Goal: Find specific page/section: Find specific page/section

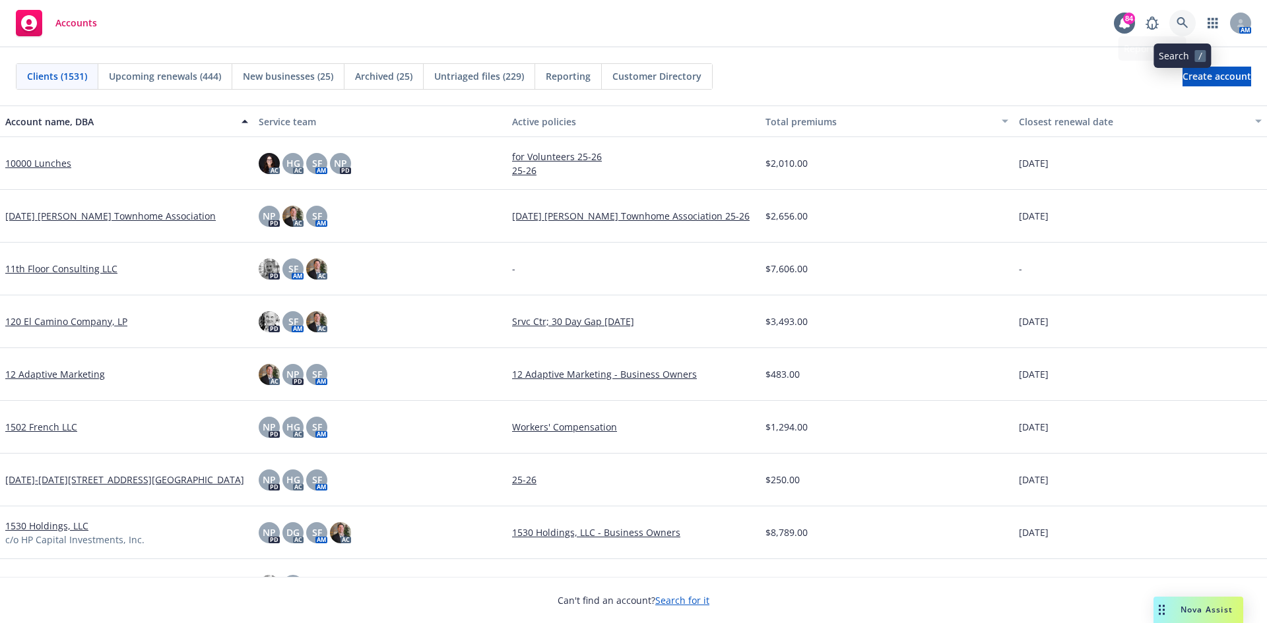
click at [1179, 18] on icon at bounding box center [1181, 22] width 11 height 11
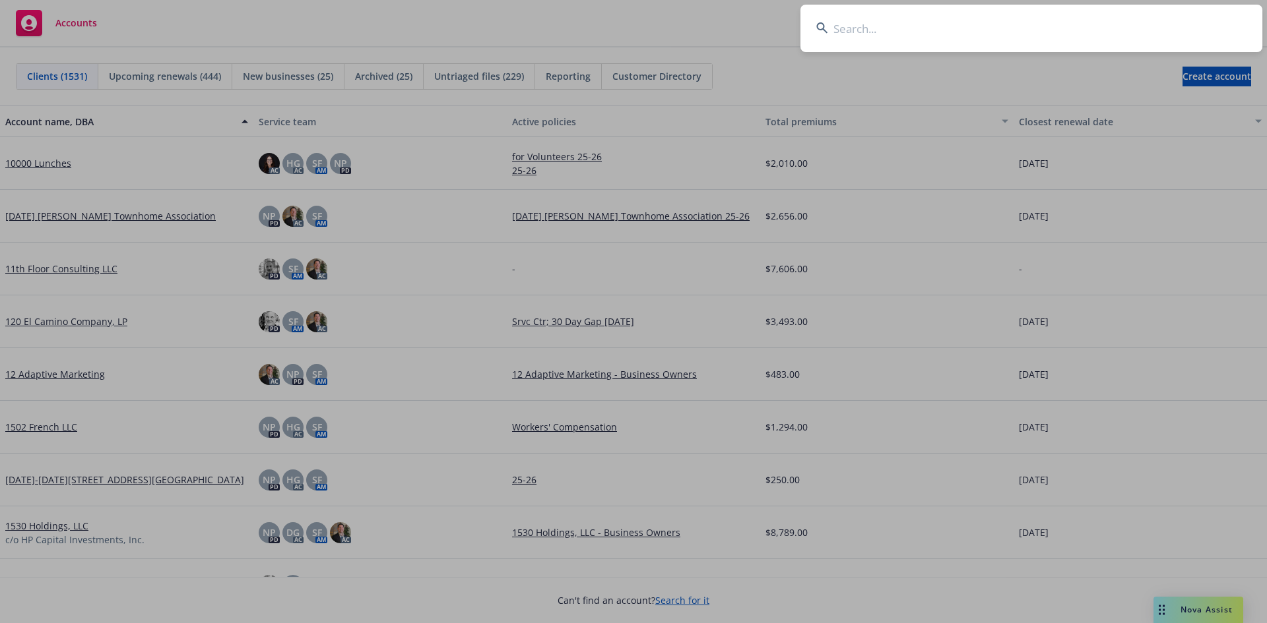
click at [973, 22] on input at bounding box center [1031, 29] width 462 height 48
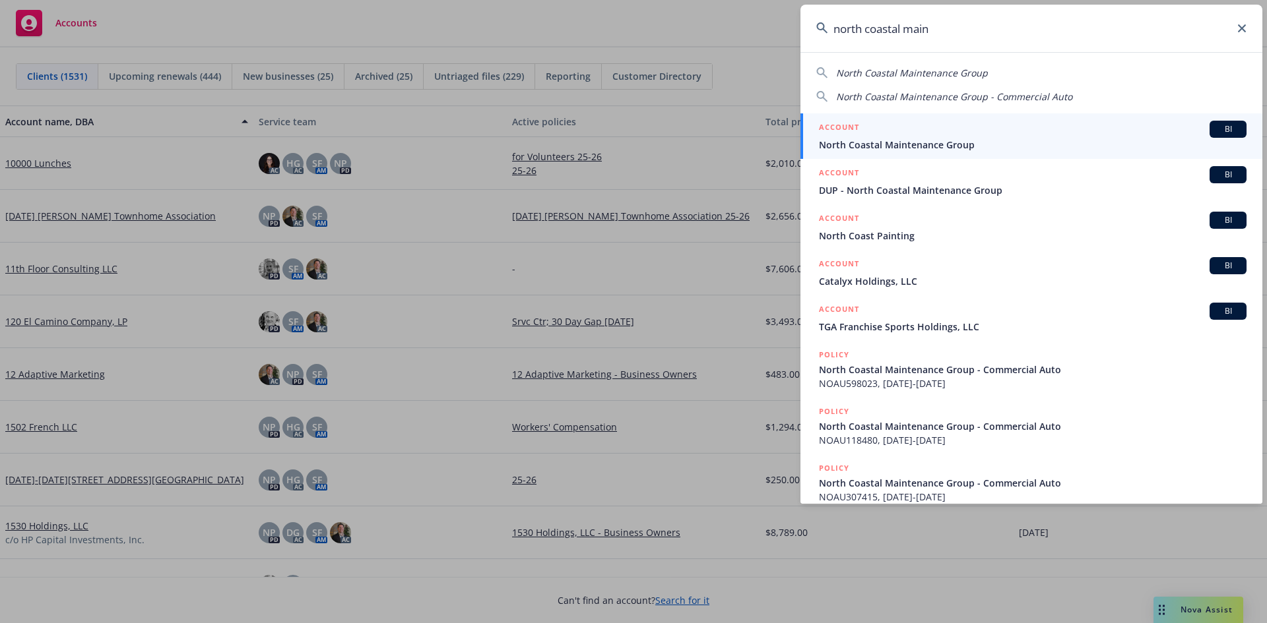
type input "north coastal main"
click at [845, 123] on h5 "ACCOUNT" at bounding box center [839, 129] width 40 height 16
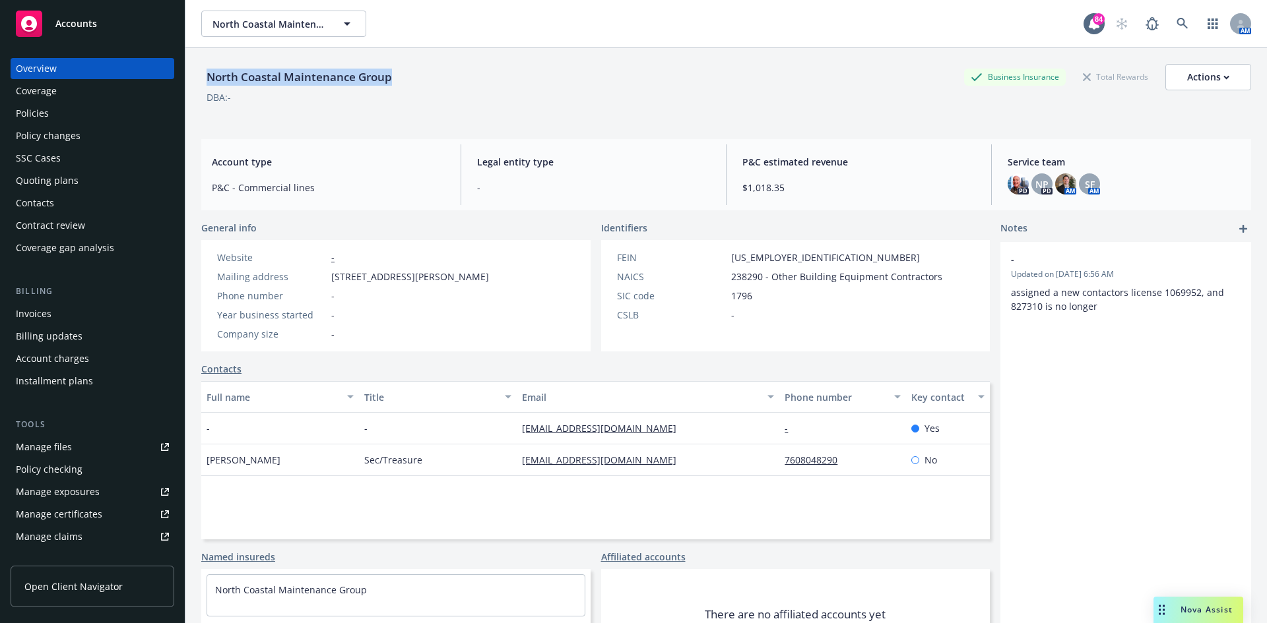
drag, startPoint x: 407, startPoint y: 82, endPoint x: 203, endPoint y: 84, distance: 204.5
click at [203, 84] on div "North Coastal Maintenance Group Business Insurance Total Rewards Actions" at bounding box center [726, 77] width 1050 height 26
copy div "North Coastal Maintenance Group"
click at [84, 113] on div "Policies" at bounding box center [92, 113] width 153 height 21
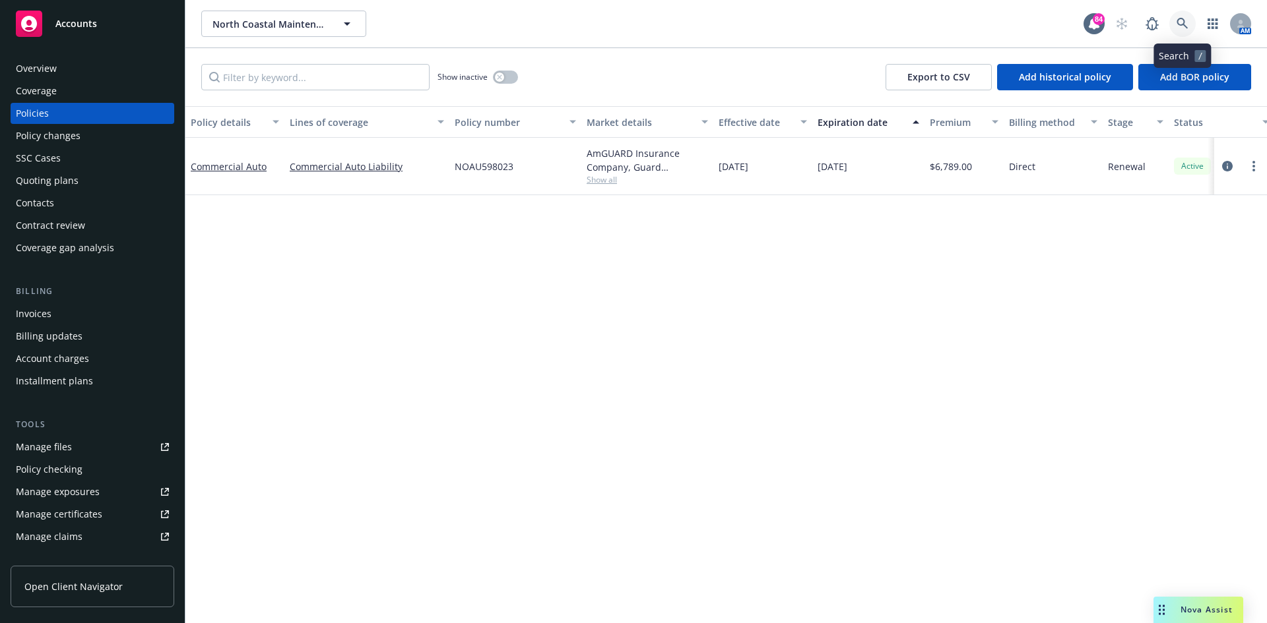
click at [1176, 18] on link at bounding box center [1182, 24] width 26 height 26
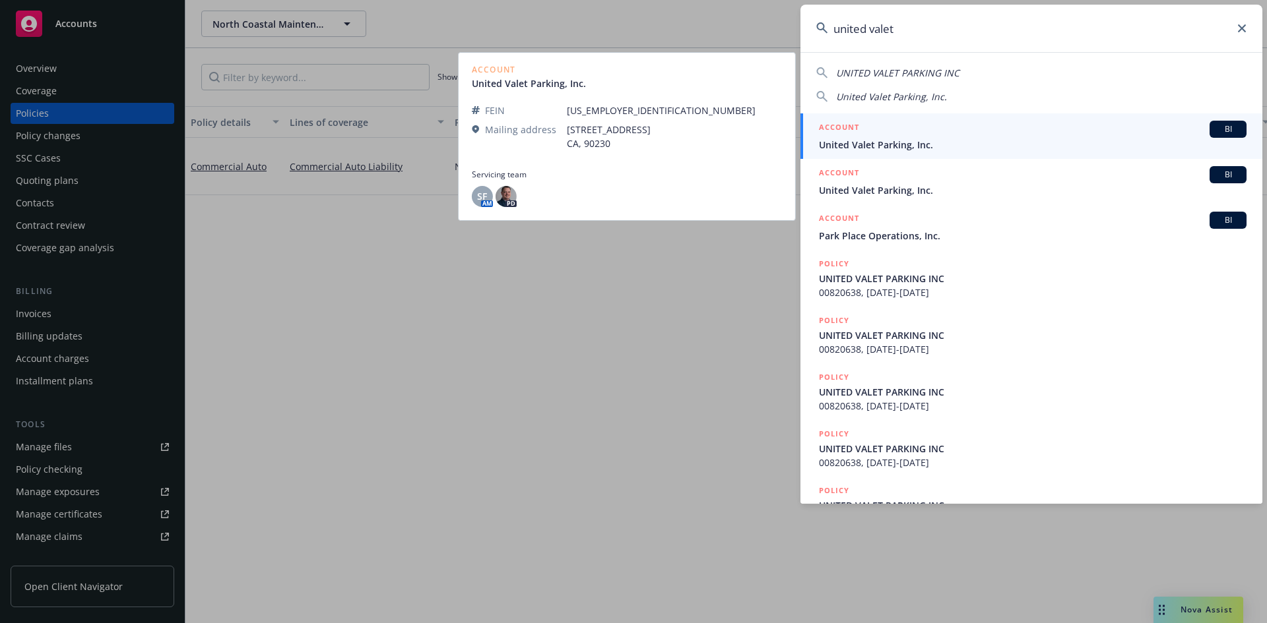
type input "united valet"
click at [844, 133] on h5 "ACCOUNT" at bounding box center [839, 129] width 40 height 16
